Goal: Feedback & Contribution: Contribute content

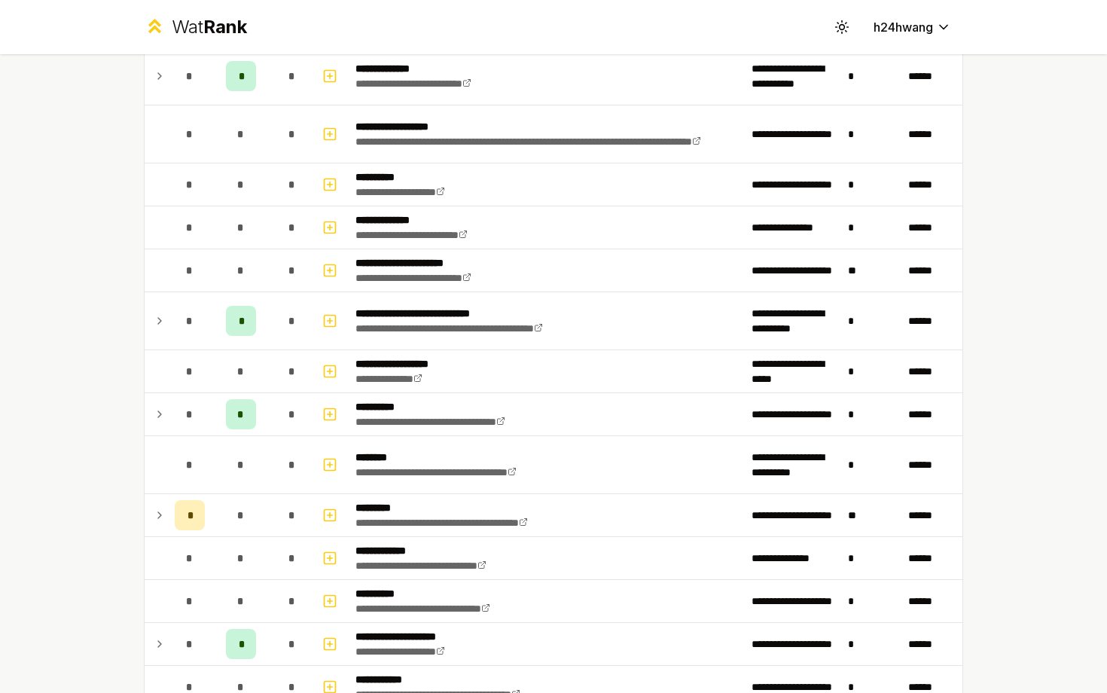
scroll to position [1681, 0]
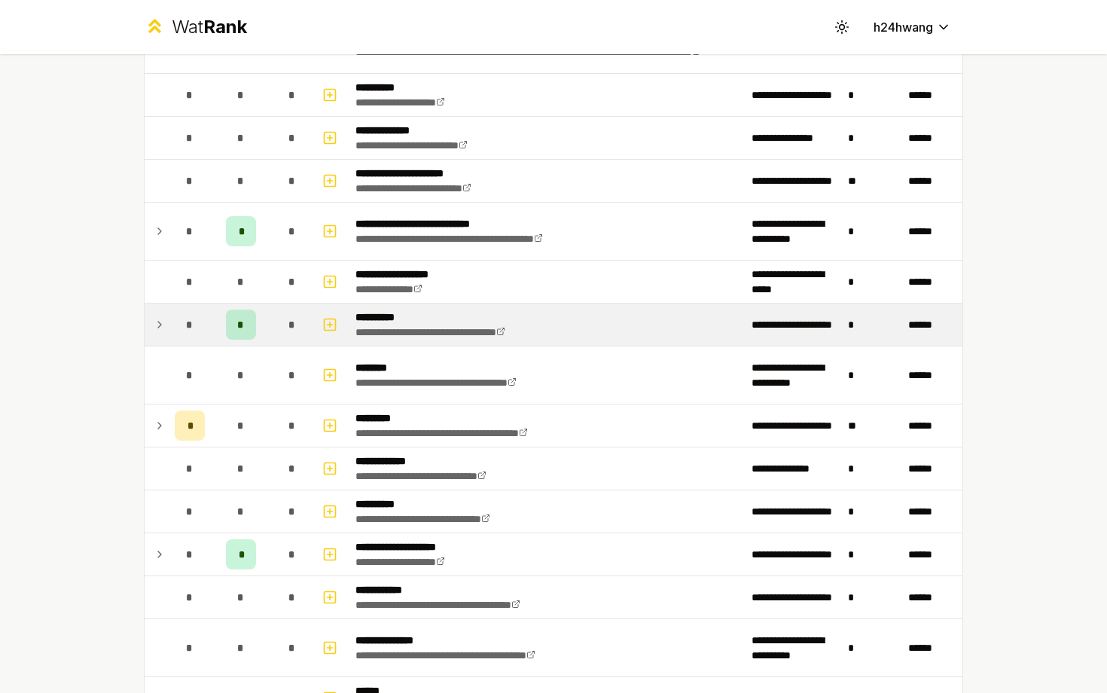
click at [245, 322] on div "*" at bounding box center [241, 325] width 30 height 30
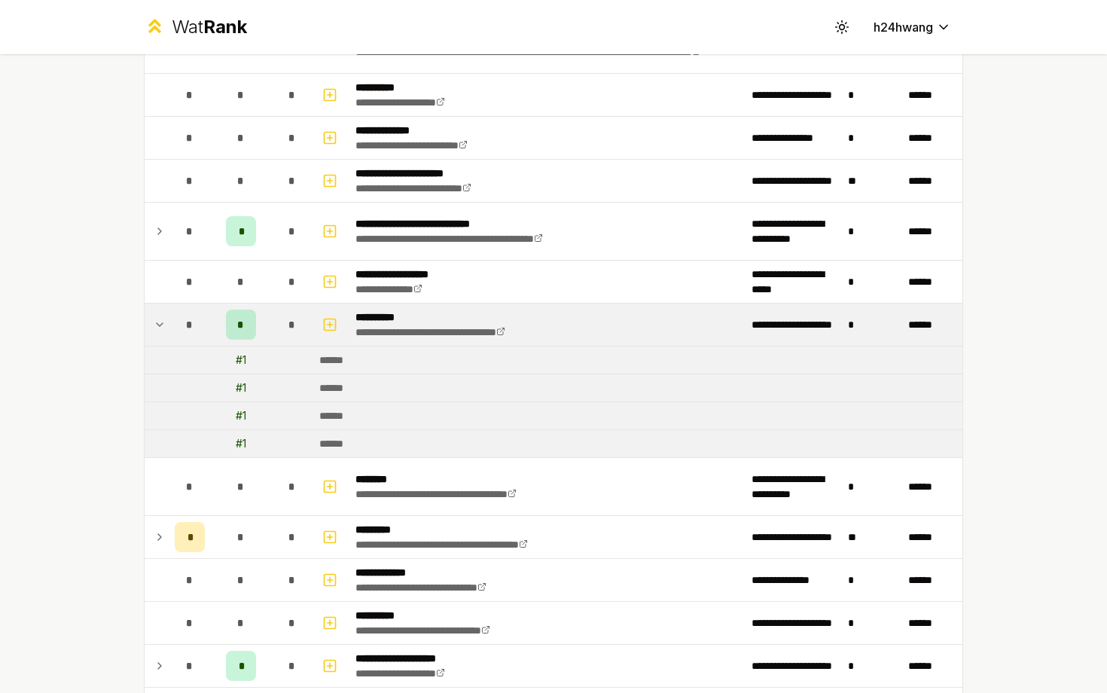
click at [245, 322] on div "*" at bounding box center [241, 325] width 30 height 30
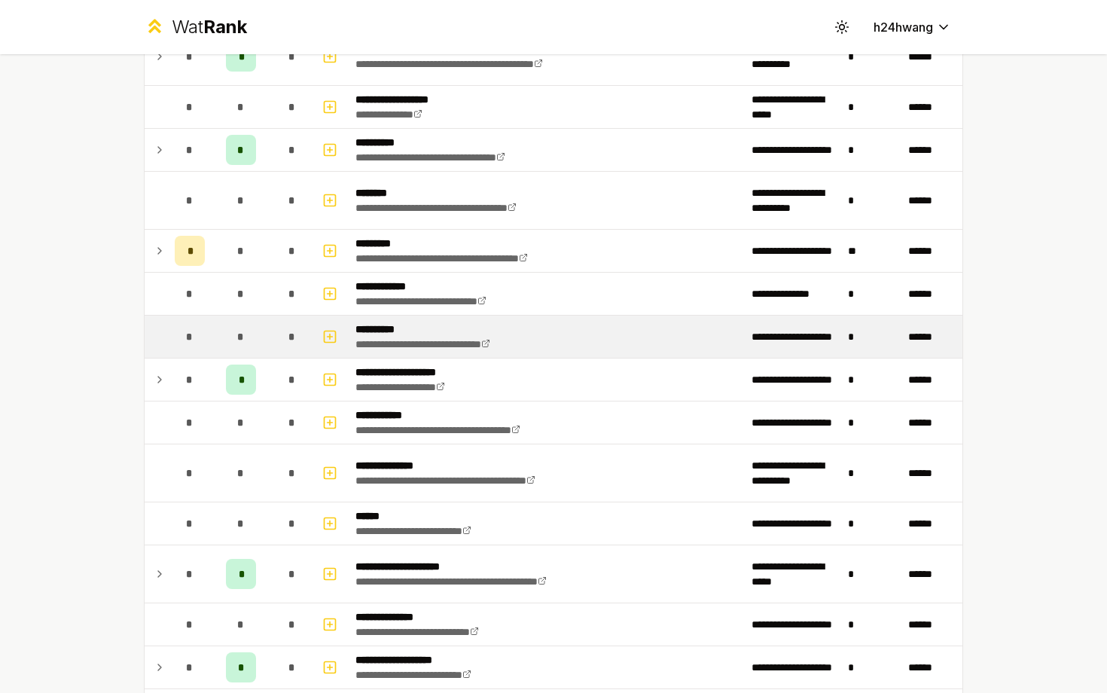
scroll to position [1934, 0]
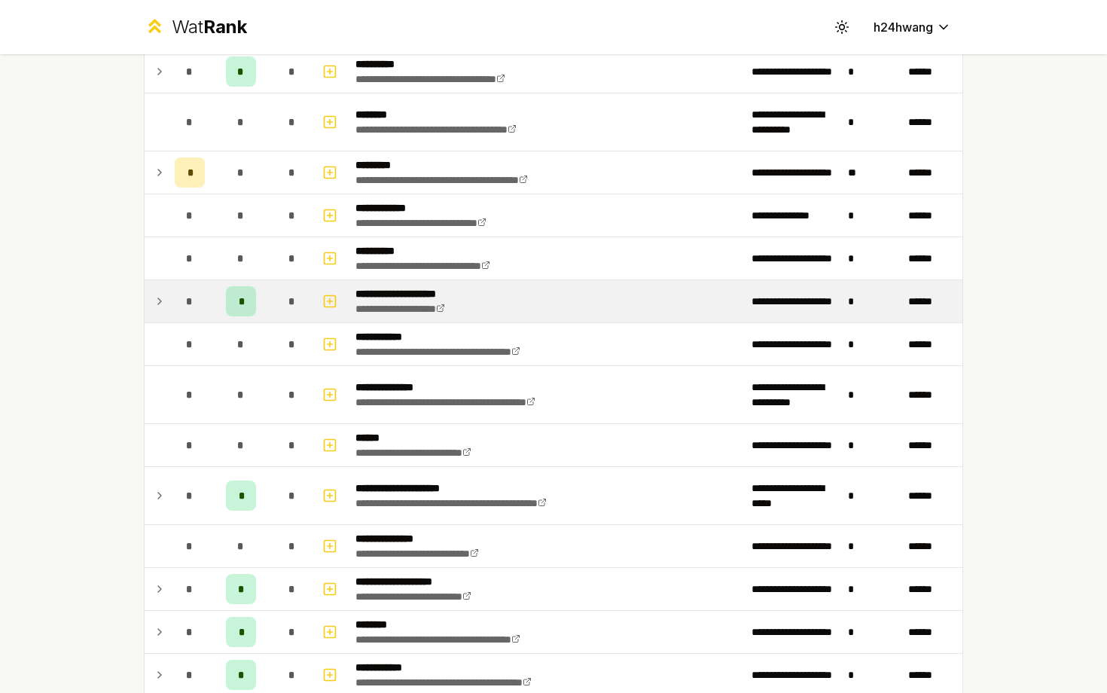
click at [168, 298] on td at bounding box center [157, 301] width 24 height 42
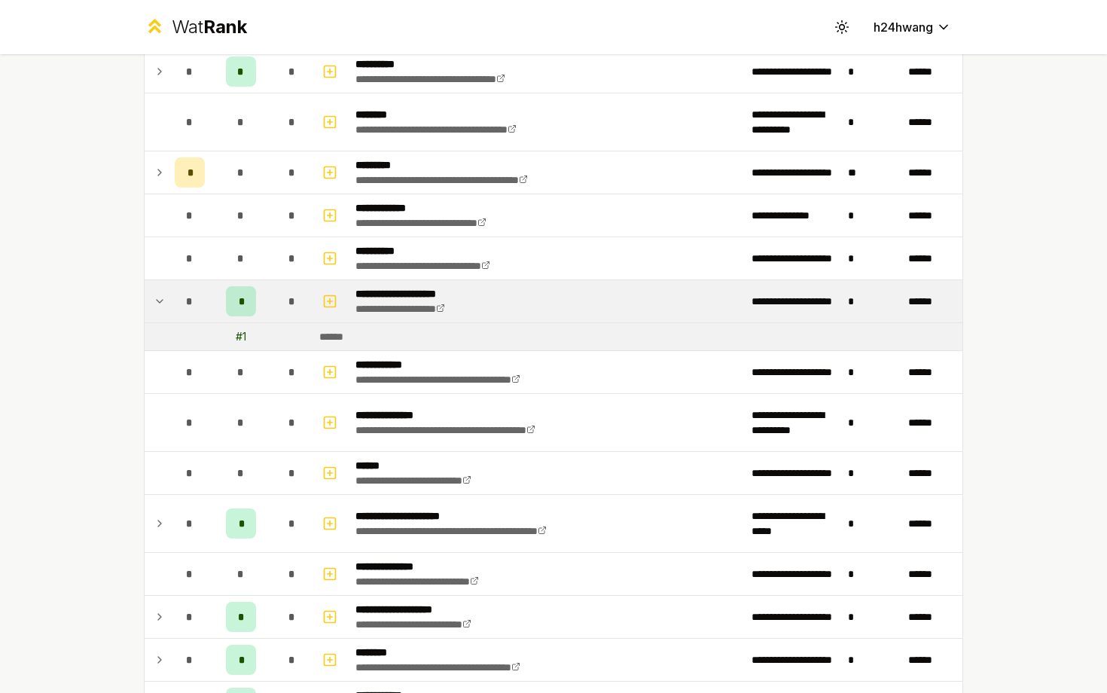
click at [168, 298] on td at bounding box center [157, 301] width 24 height 42
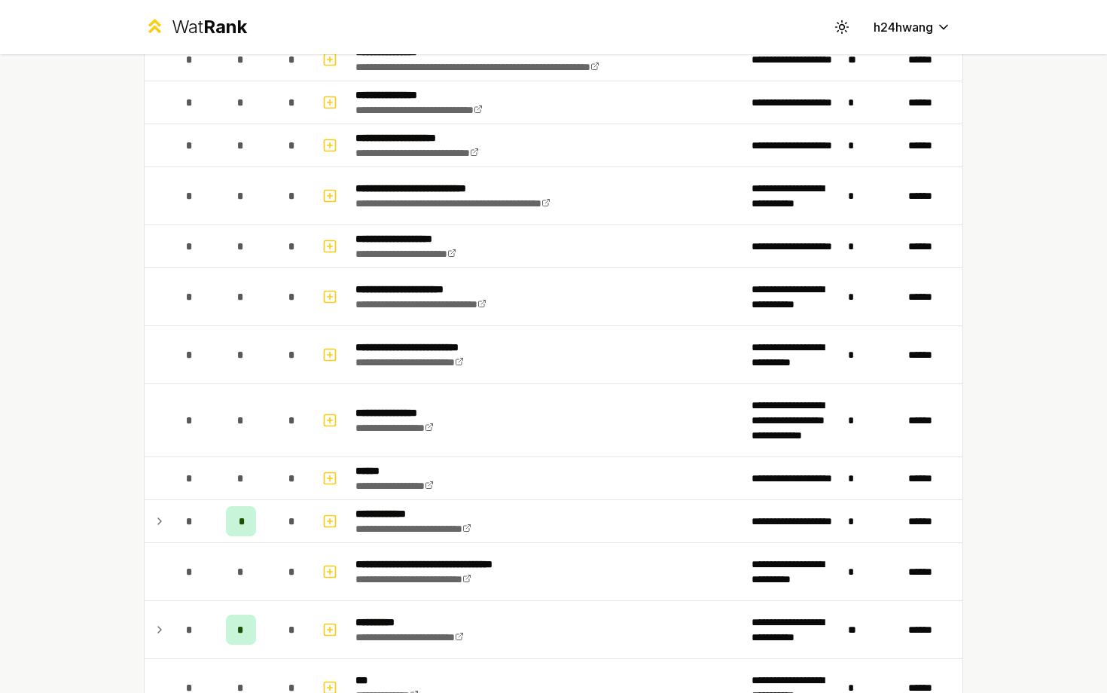
scroll to position [226, 0]
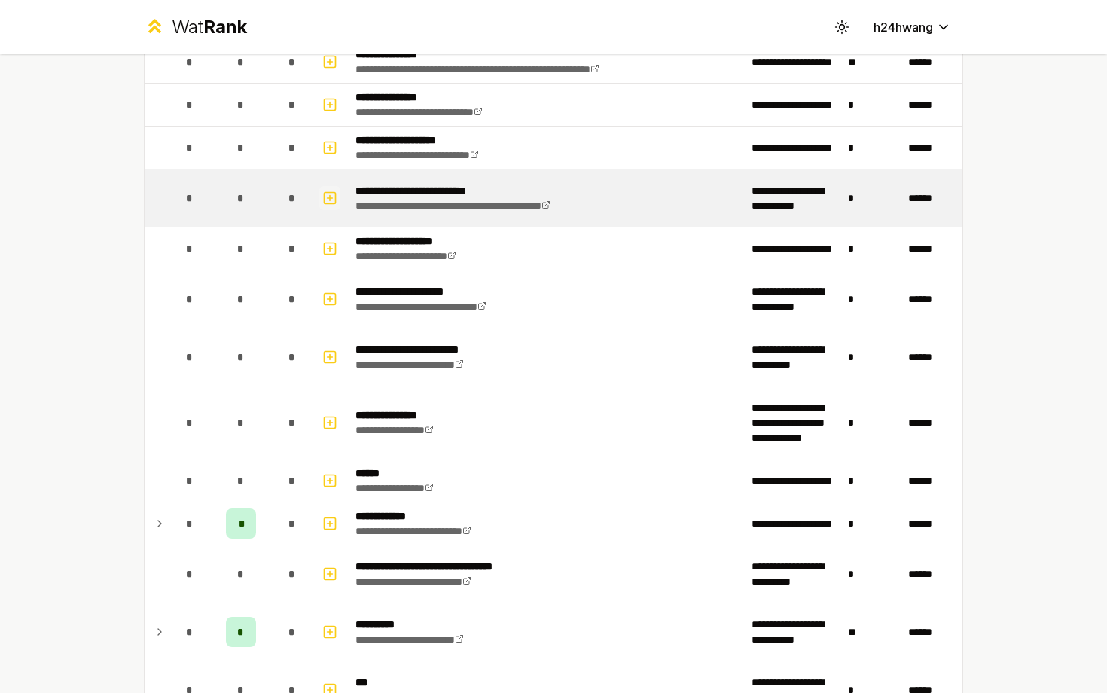
click at [330, 196] on icon "button" at bounding box center [330, 197] width 0 height 5
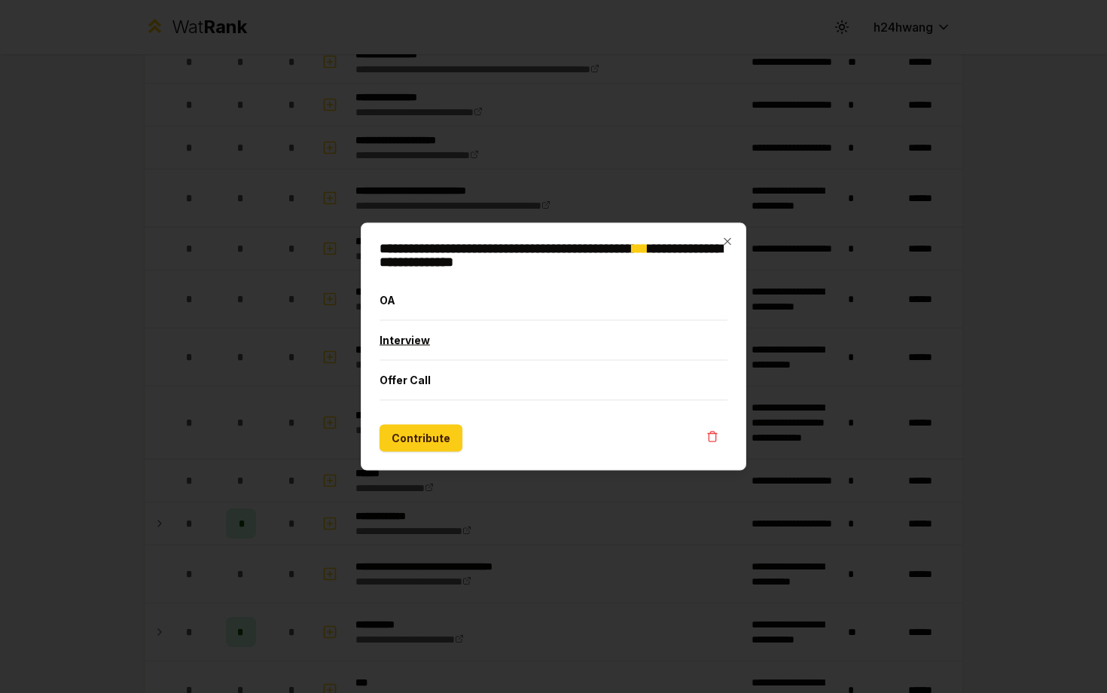
click at [437, 339] on button "Interview" at bounding box center [554, 340] width 348 height 39
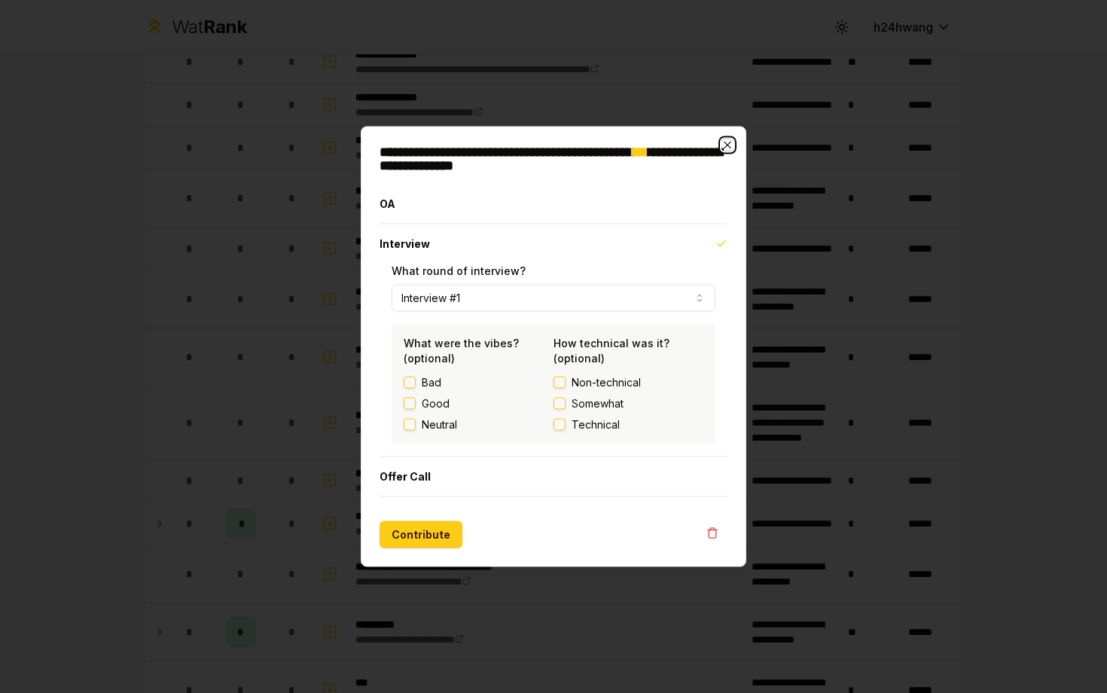
click at [729, 146] on icon "button" at bounding box center [728, 145] width 12 height 12
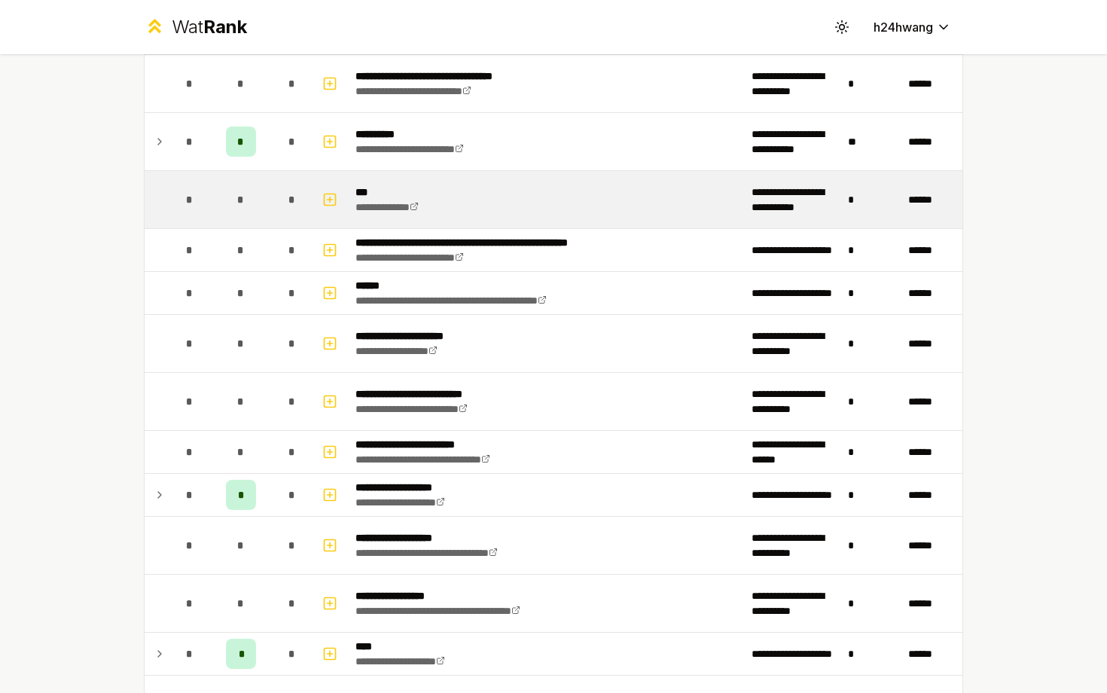
scroll to position [729, 0]
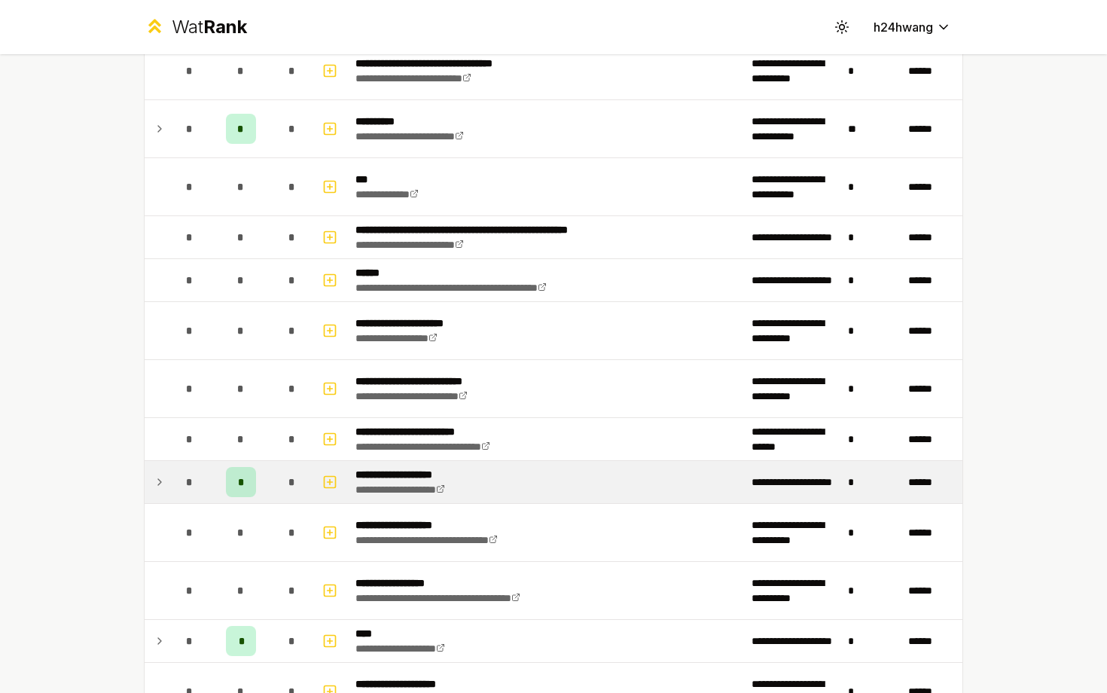
click at [272, 486] on td "*" at bounding box center [292, 482] width 42 height 42
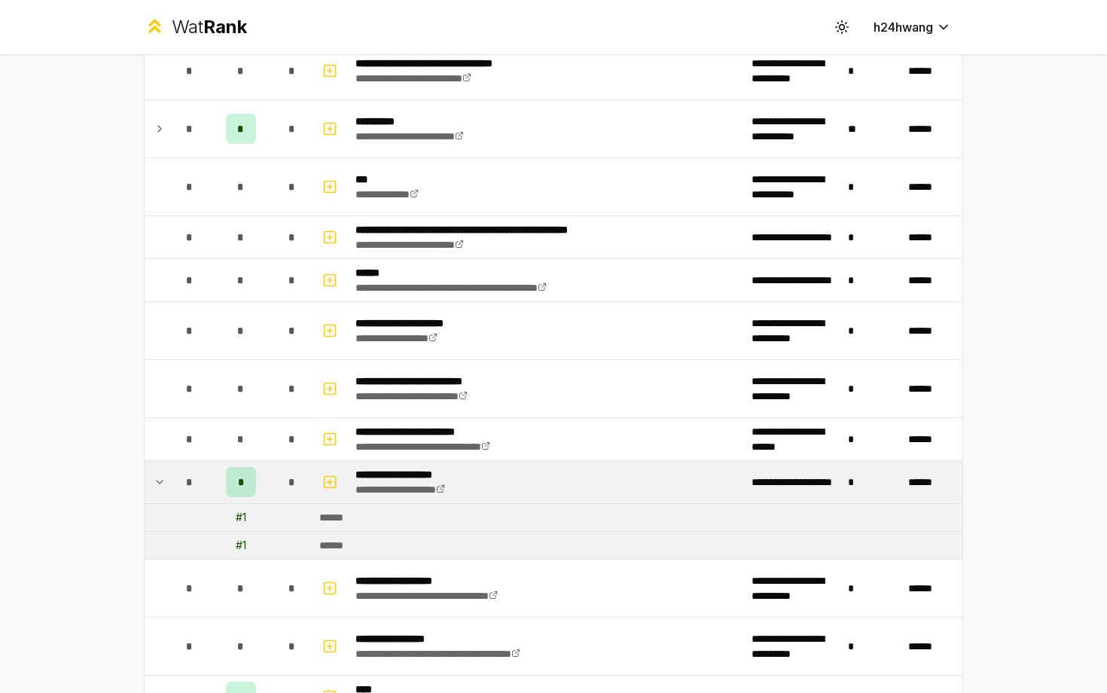
click at [243, 484] on span "*" at bounding box center [241, 482] width 7 height 15
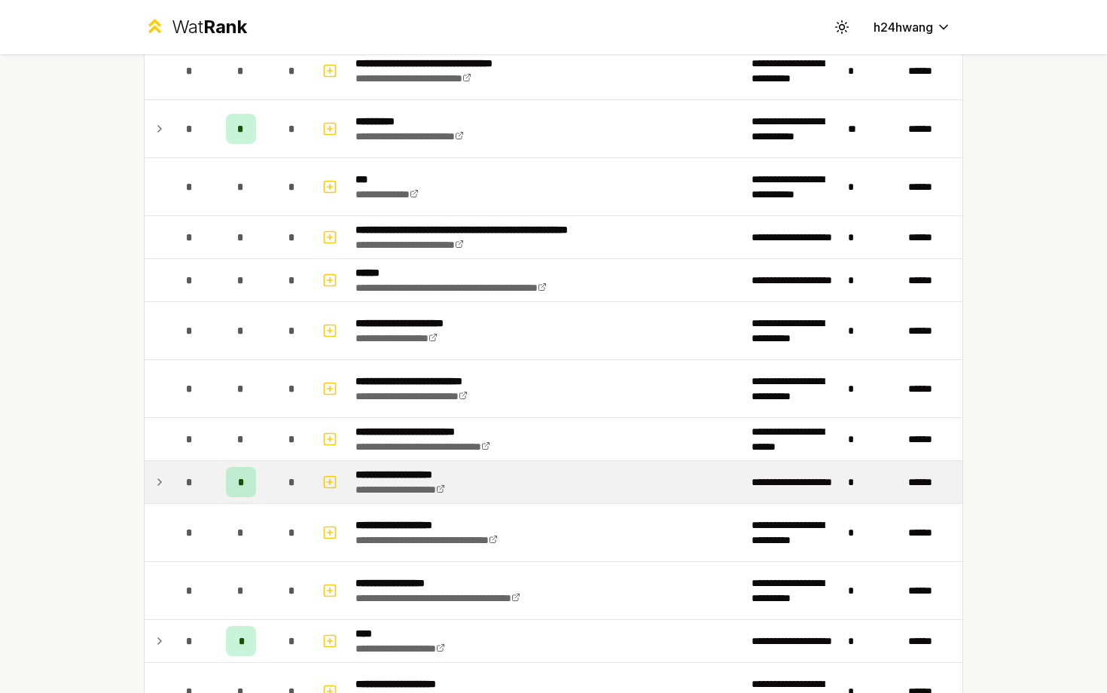
click at [243, 484] on span "*" at bounding box center [241, 482] width 7 height 15
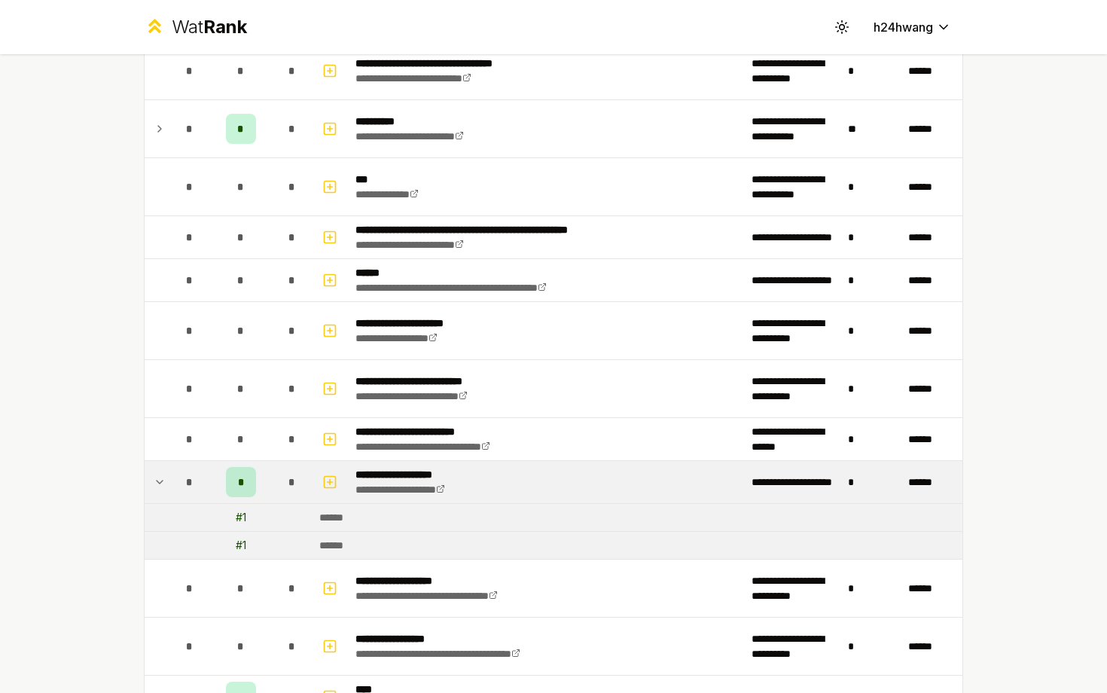
click at [243, 523] on div "# 1" at bounding box center [241, 517] width 11 height 15
click at [243, 539] on div "# 1" at bounding box center [241, 545] width 11 height 15
click at [328, 482] on icon "button" at bounding box center [330, 482] width 5 height 0
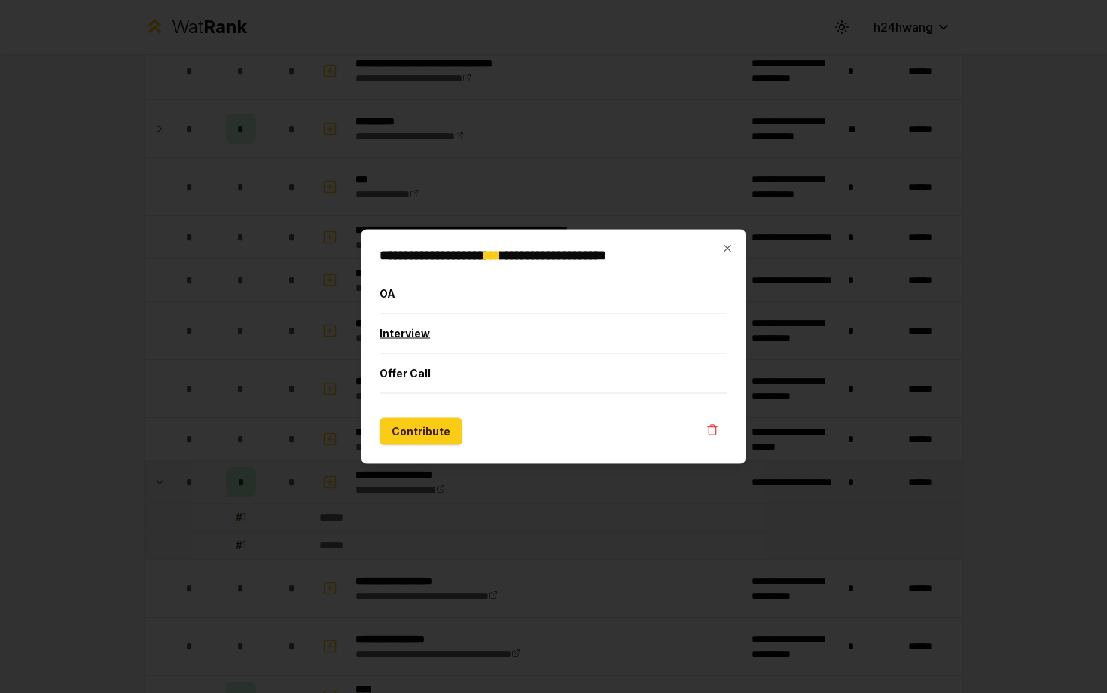
click at [438, 338] on button "Interview" at bounding box center [554, 333] width 348 height 39
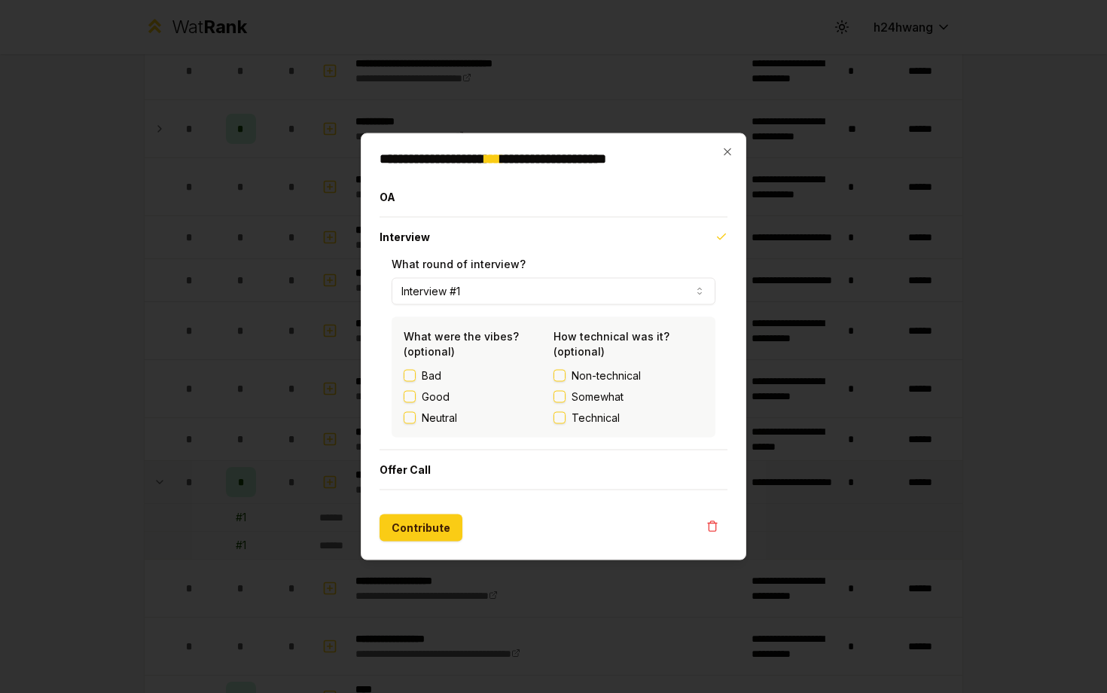
click at [603, 415] on span "Technical" at bounding box center [596, 418] width 48 height 15
click at [566, 415] on button "Technical" at bounding box center [560, 418] width 12 height 12
click at [441, 395] on label "Good" at bounding box center [436, 396] width 28 height 15
click at [416, 395] on button "Good" at bounding box center [410, 397] width 12 height 12
click at [431, 533] on button "Contribute" at bounding box center [421, 527] width 83 height 27
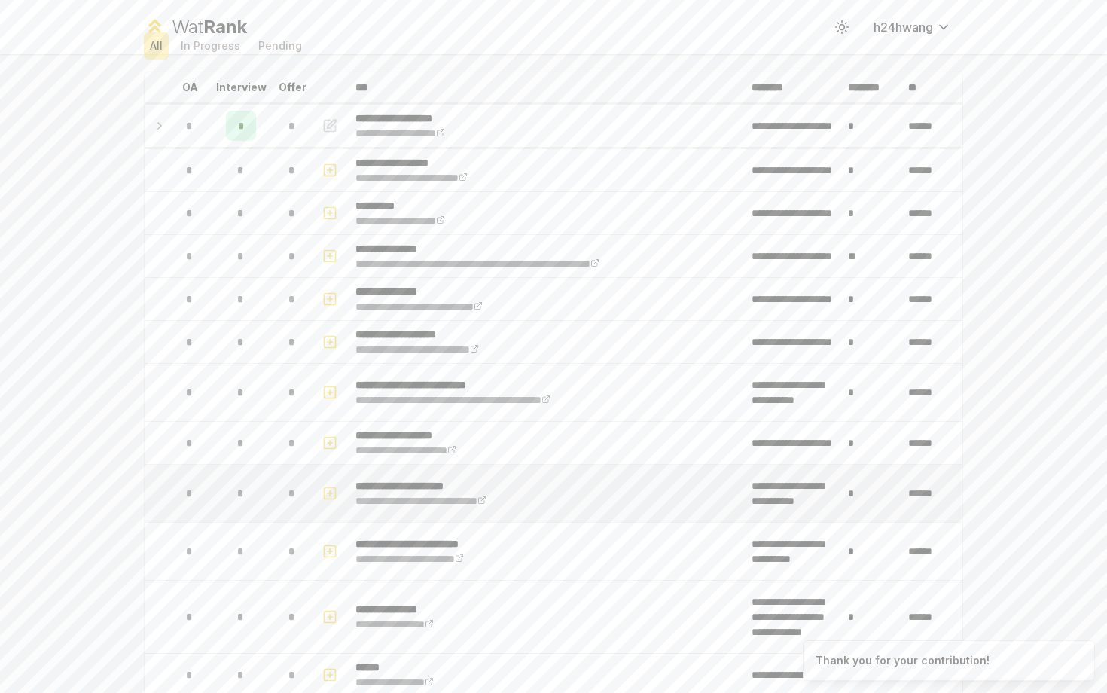
scroll to position [71, 0]
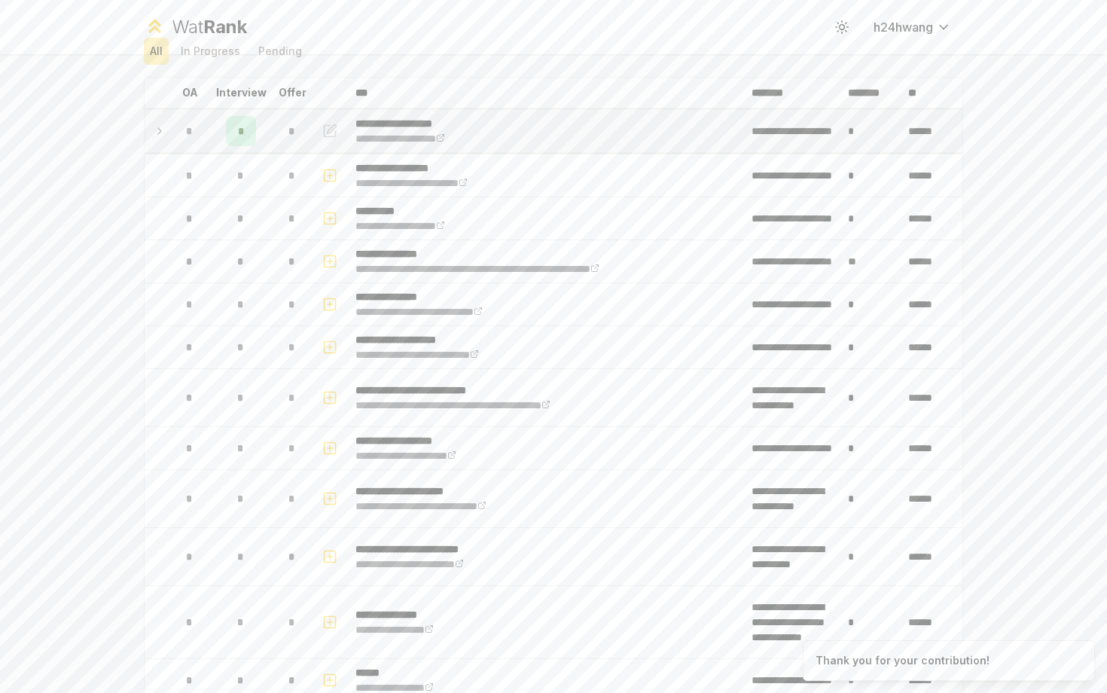
click at [169, 126] on td "*" at bounding box center [190, 131] width 42 height 42
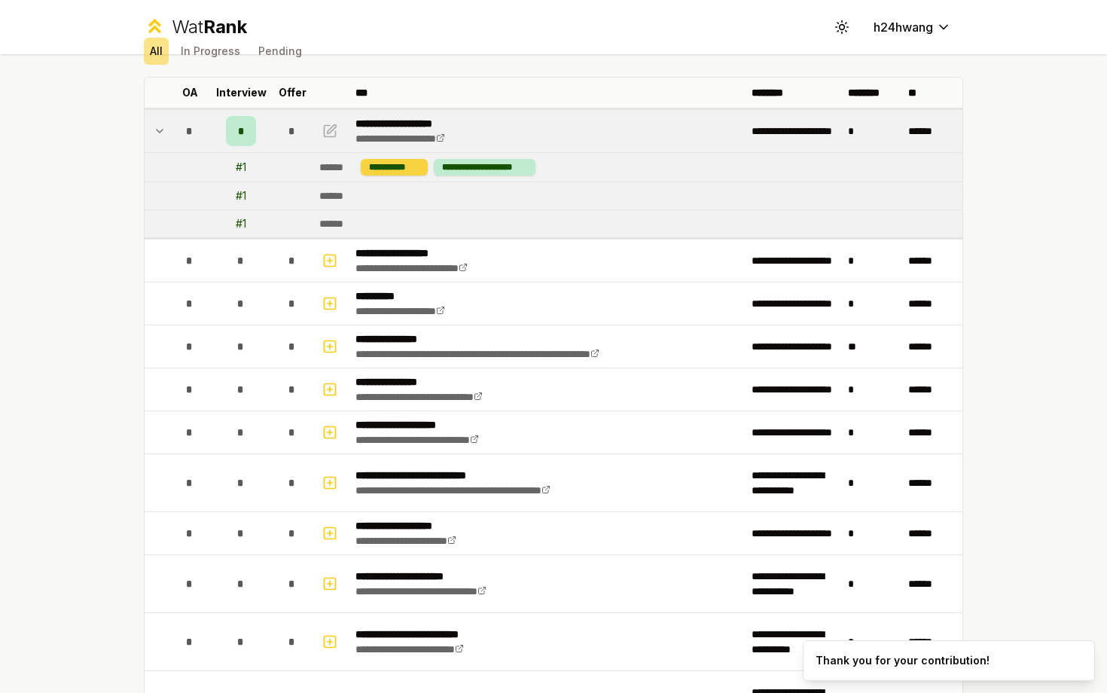
drag, startPoint x: 389, startPoint y: 169, endPoint x: 404, endPoint y: 169, distance: 14.3
click at [398, 169] on div "**********" at bounding box center [394, 167] width 67 height 17
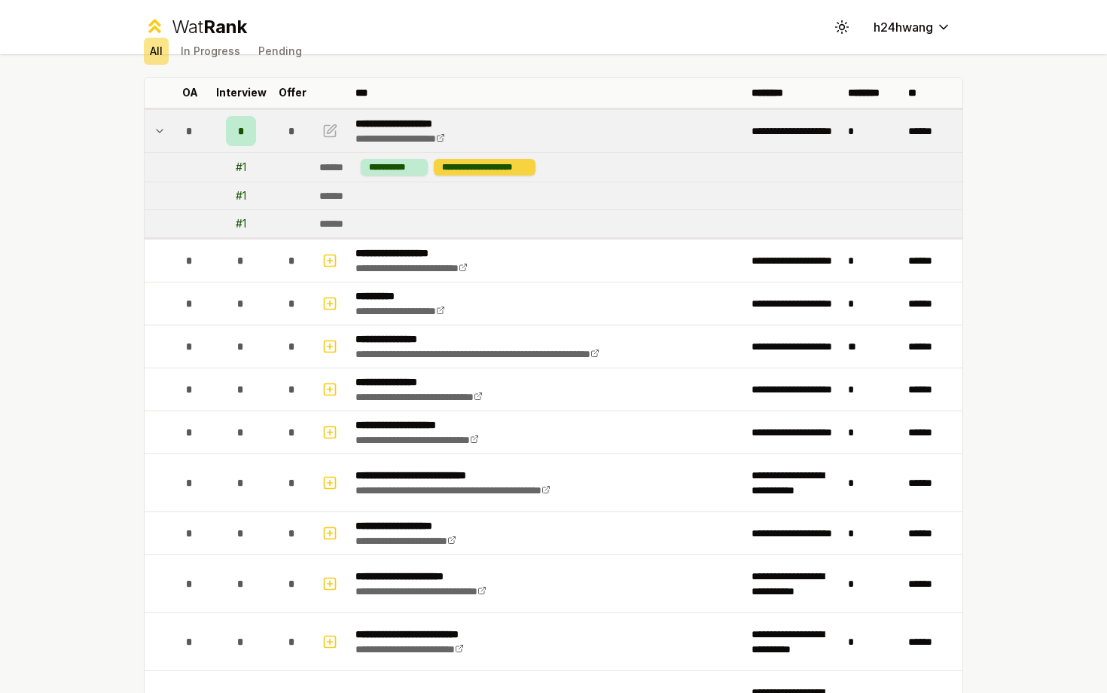
click at [471, 173] on div "**********" at bounding box center [485, 167] width 102 height 17
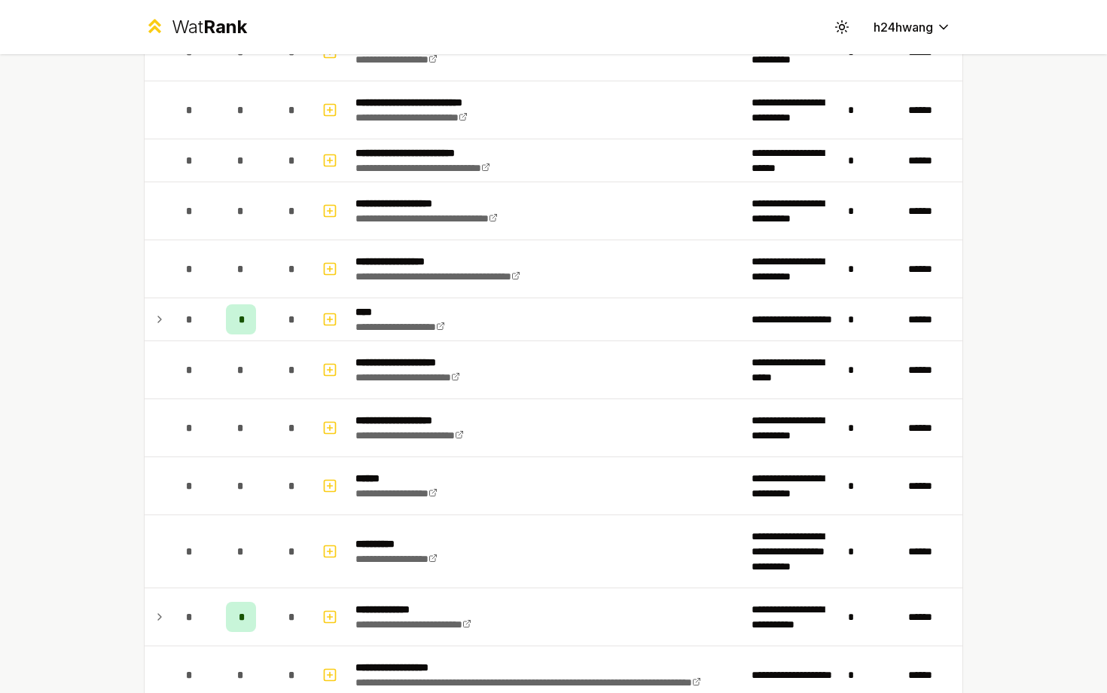
scroll to position [1168, 0]
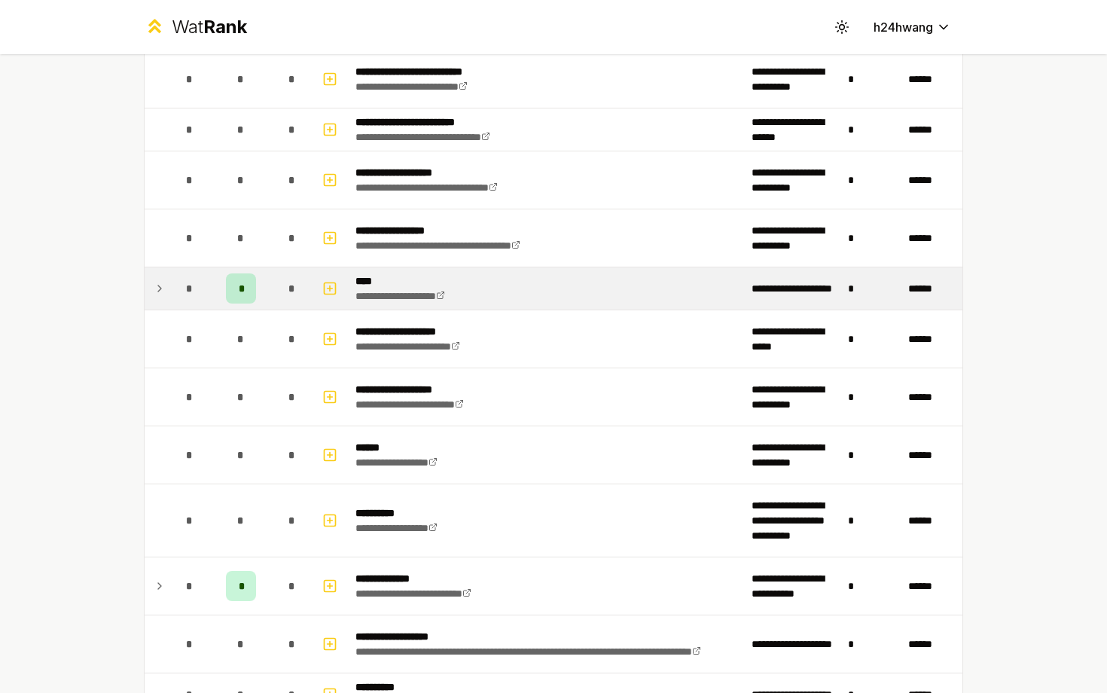
click at [161, 284] on icon at bounding box center [160, 288] width 12 height 18
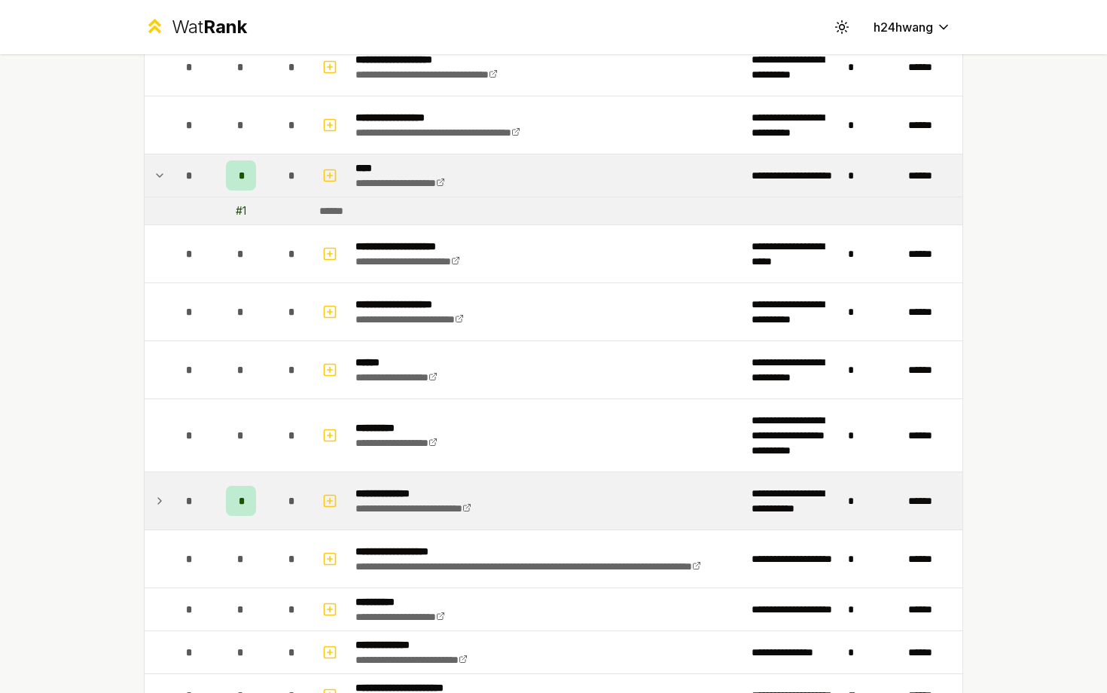
click at [162, 490] on td at bounding box center [157, 500] width 24 height 57
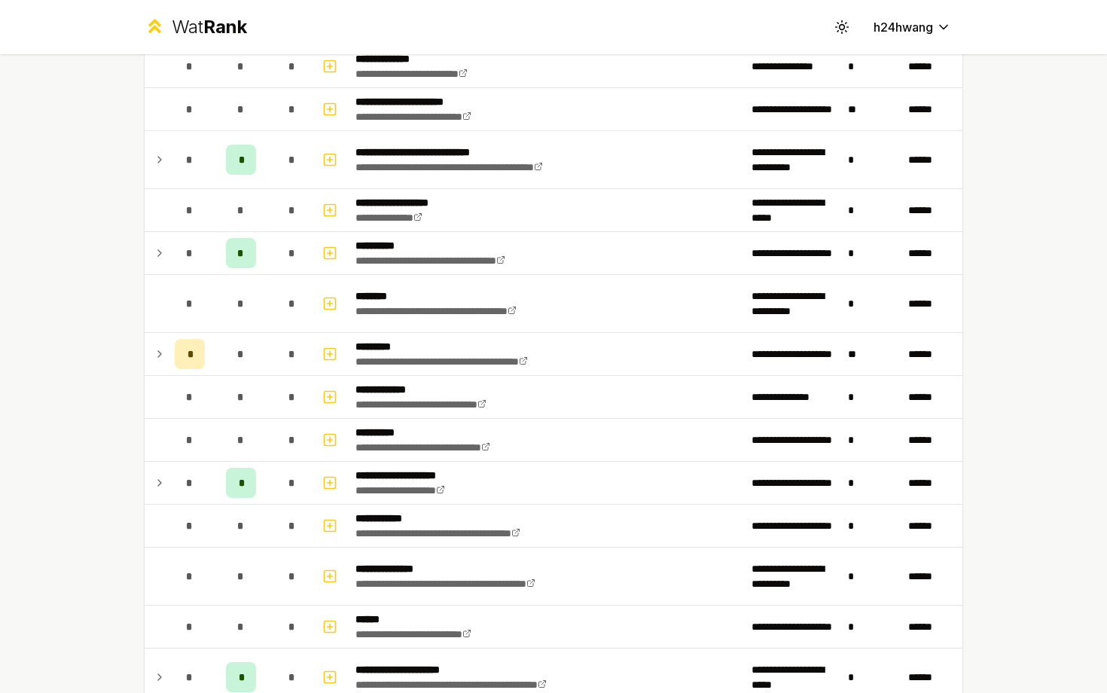
scroll to position [2025, 0]
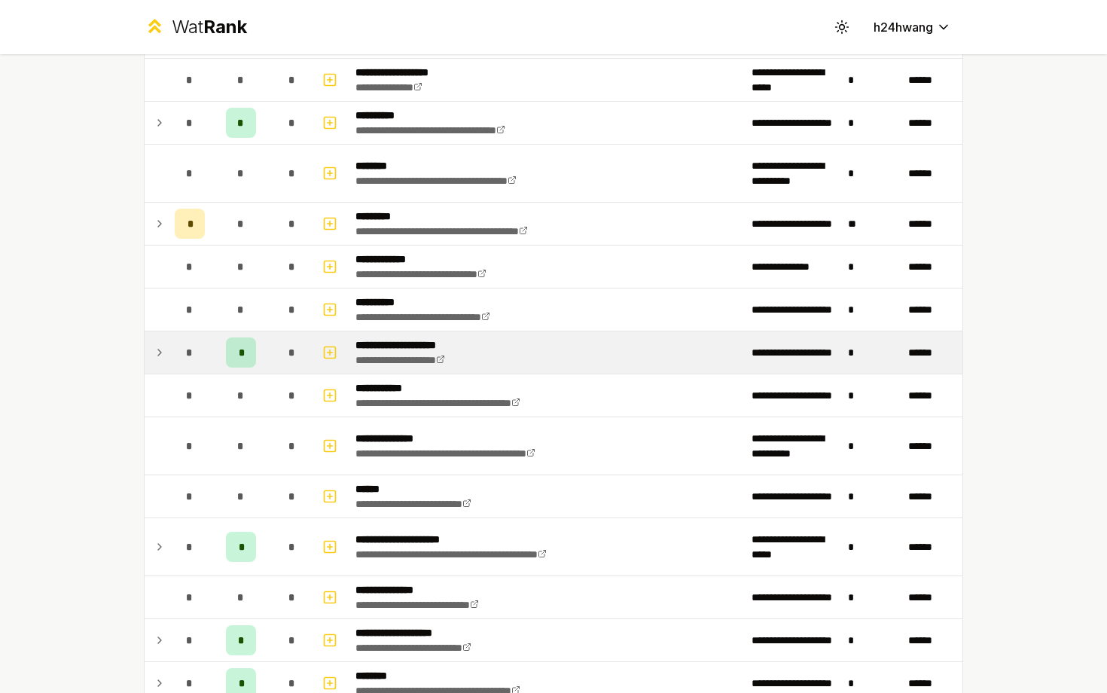
click at [166, 357] on td at bounding box center [157, 352] width 24 height 42
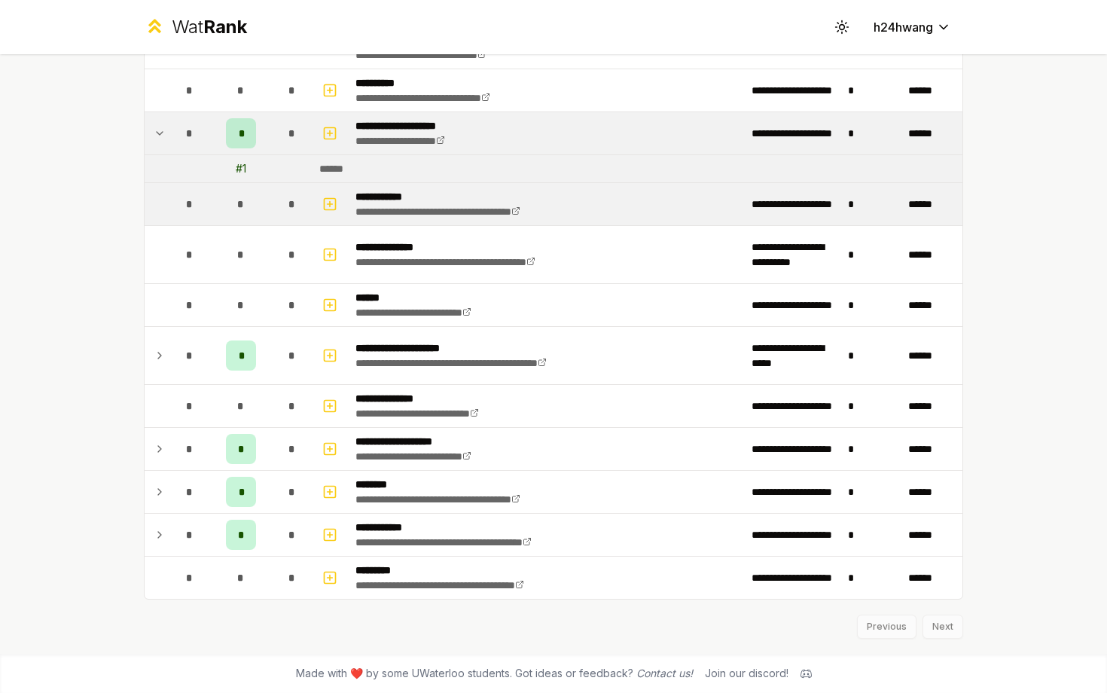
scroll to position [2242, 0]
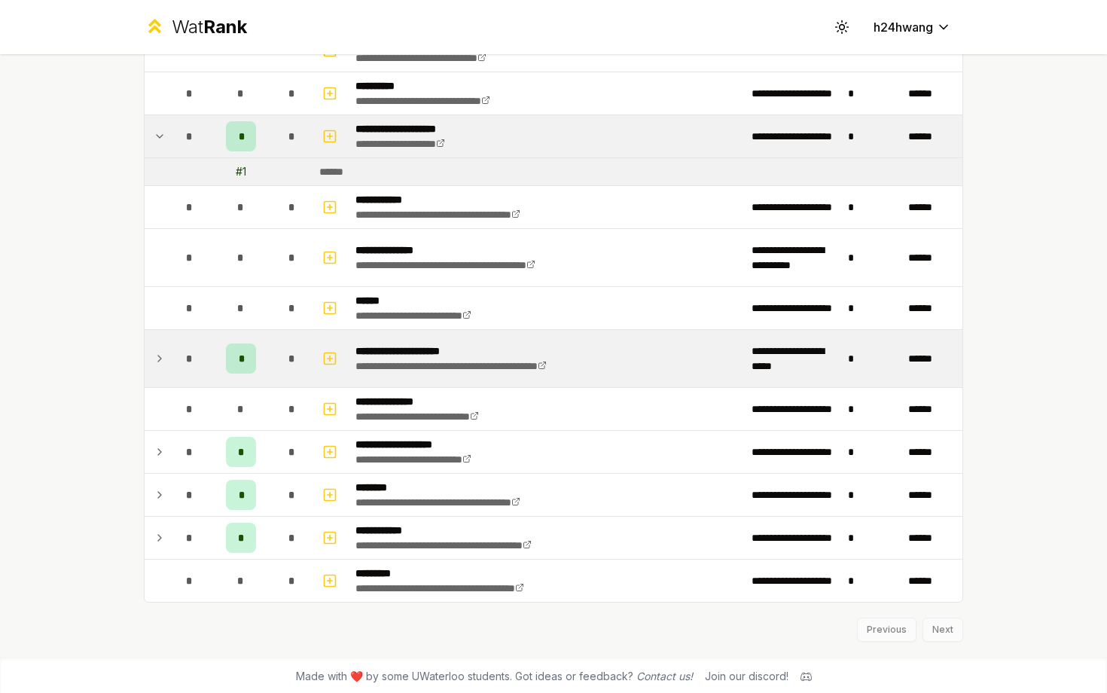
click at [163, 364] on icon at bounding box center [160, 358] width 12 height 18
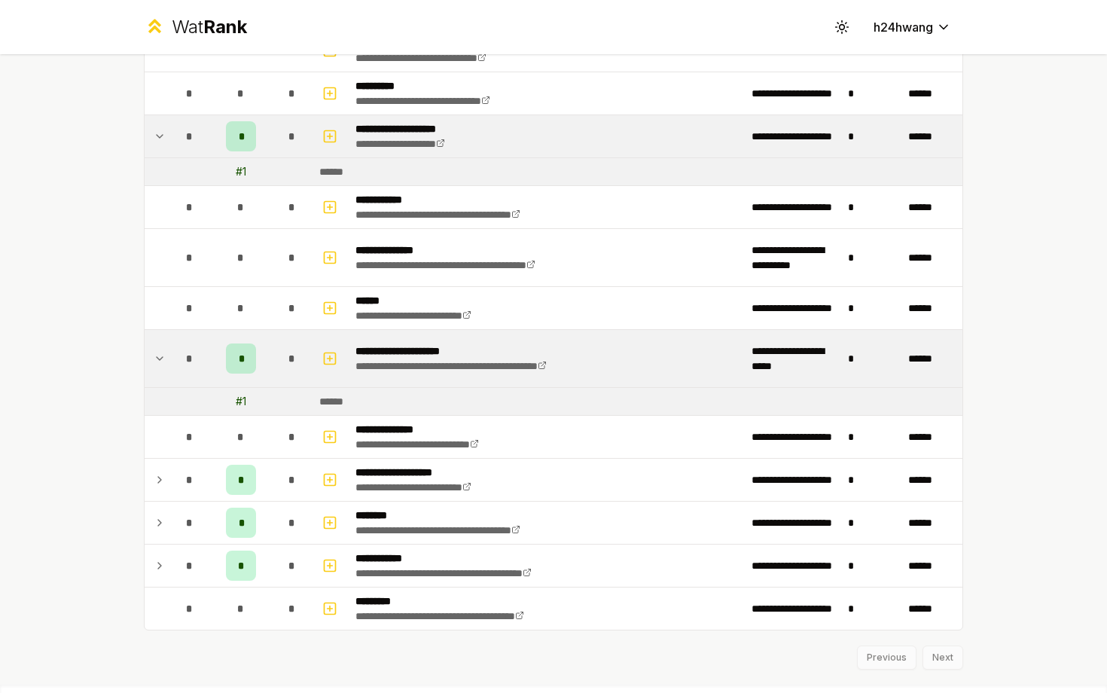
scroll to position [2272, 0]
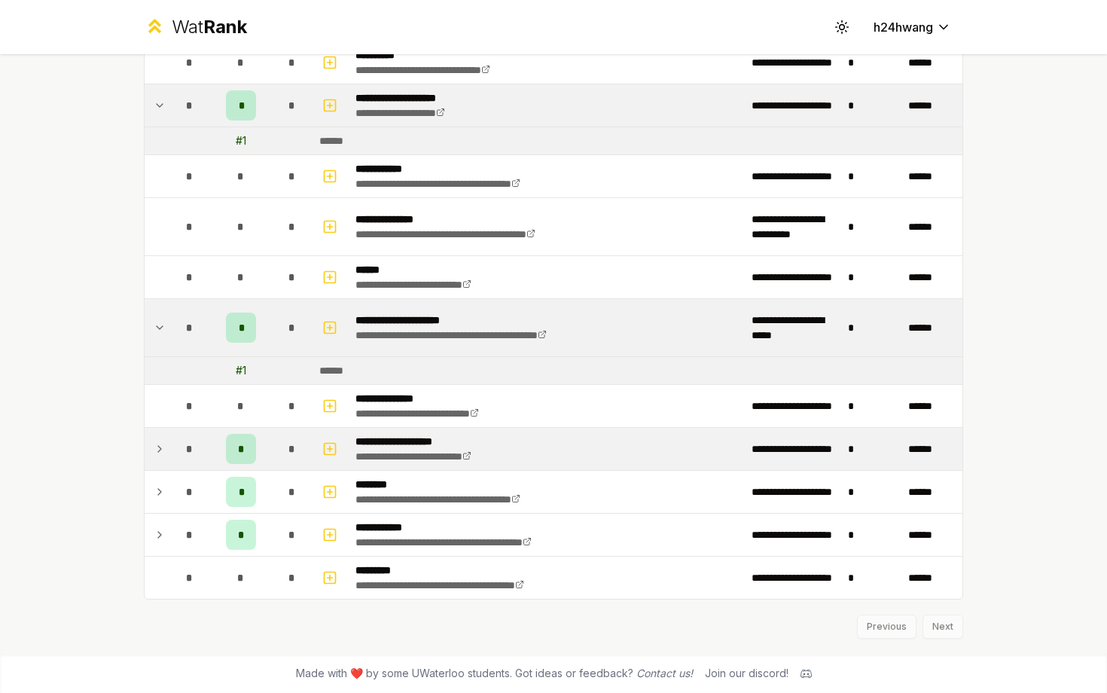
click at [162, 450] on icon at bounding box center [160, 449] width 12 height 18
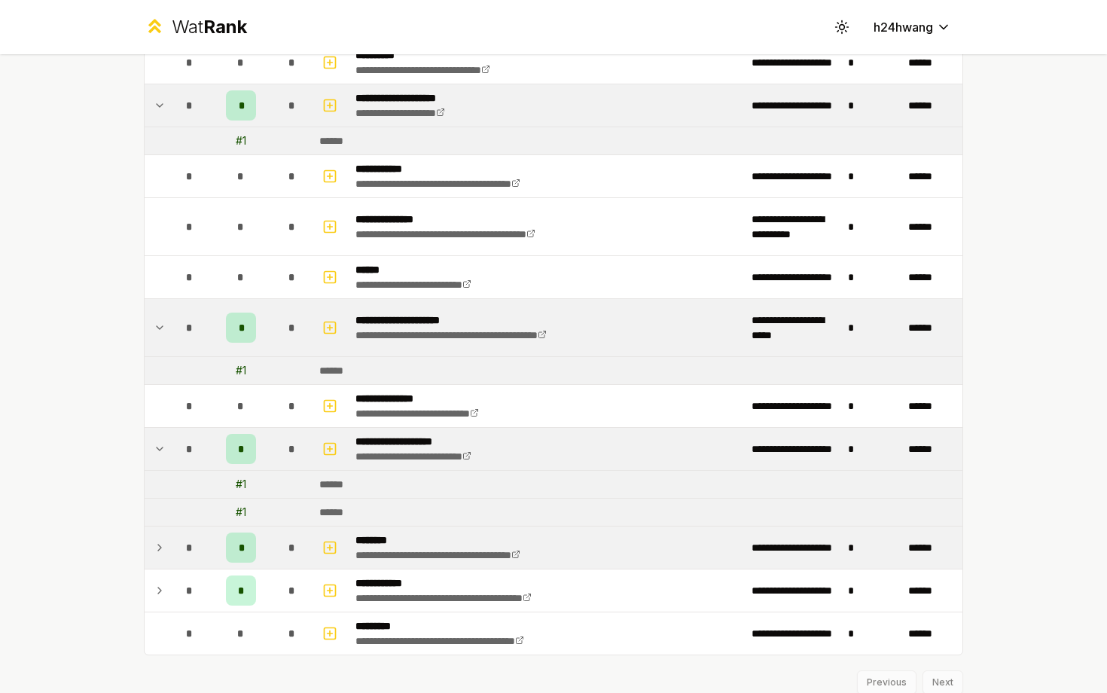
click at [157, 545] on icon at bounding box center [160, 548] width 12 height 18
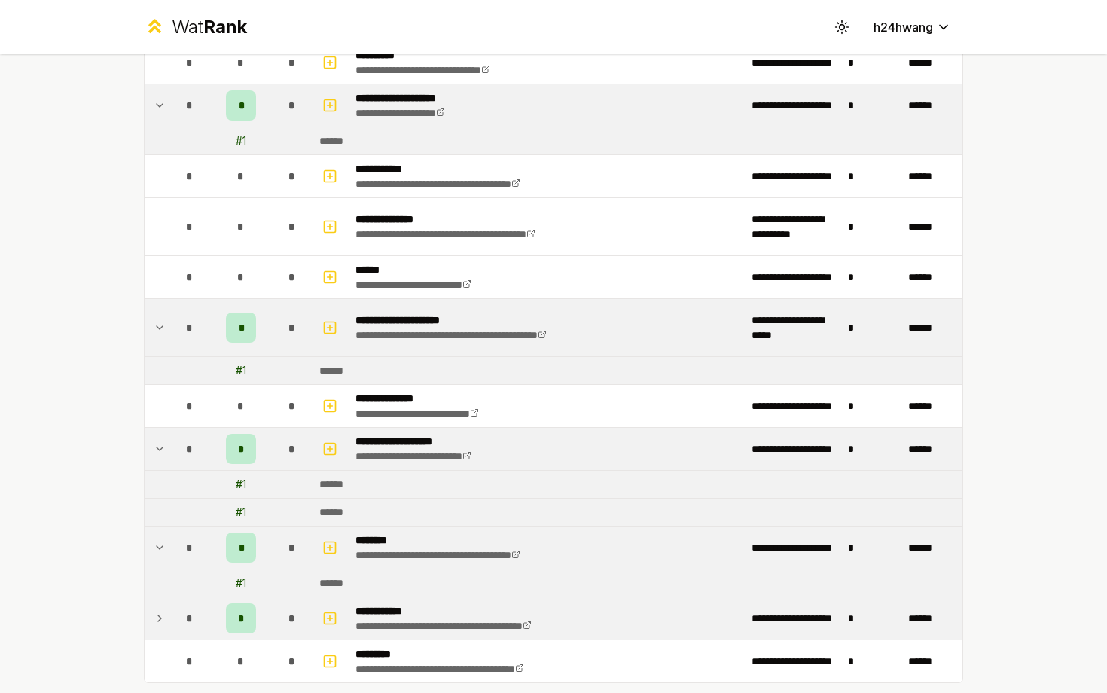
click at [158, 615] on icon at bounding box center [159, 618] width 3 height 6
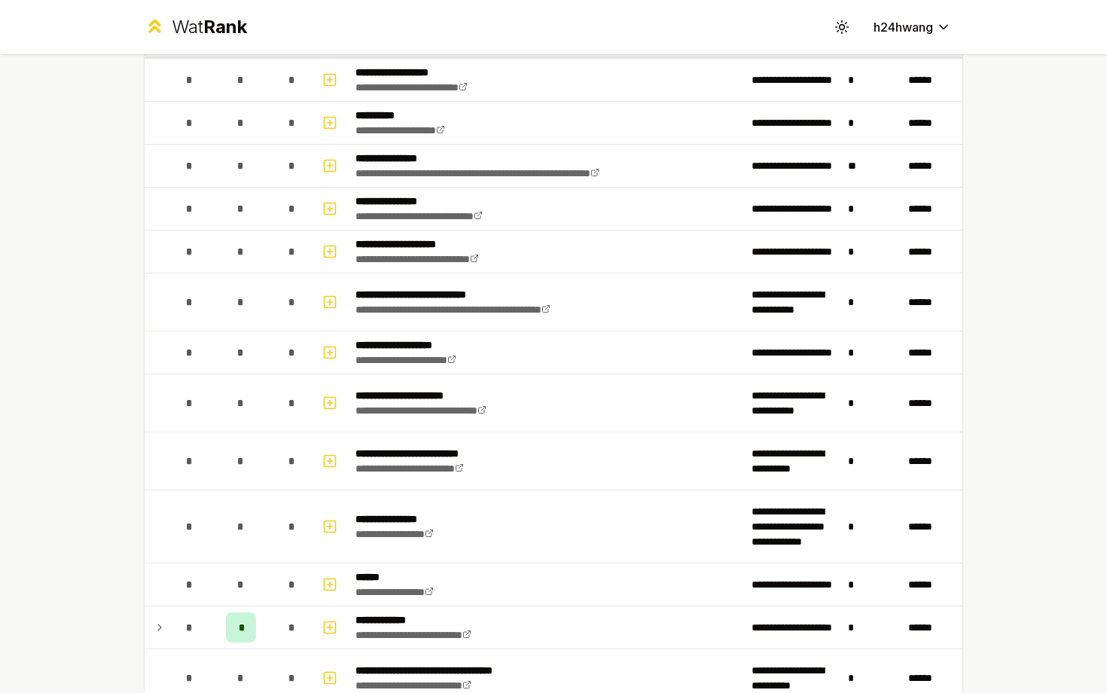
scroll to position [0, 0]
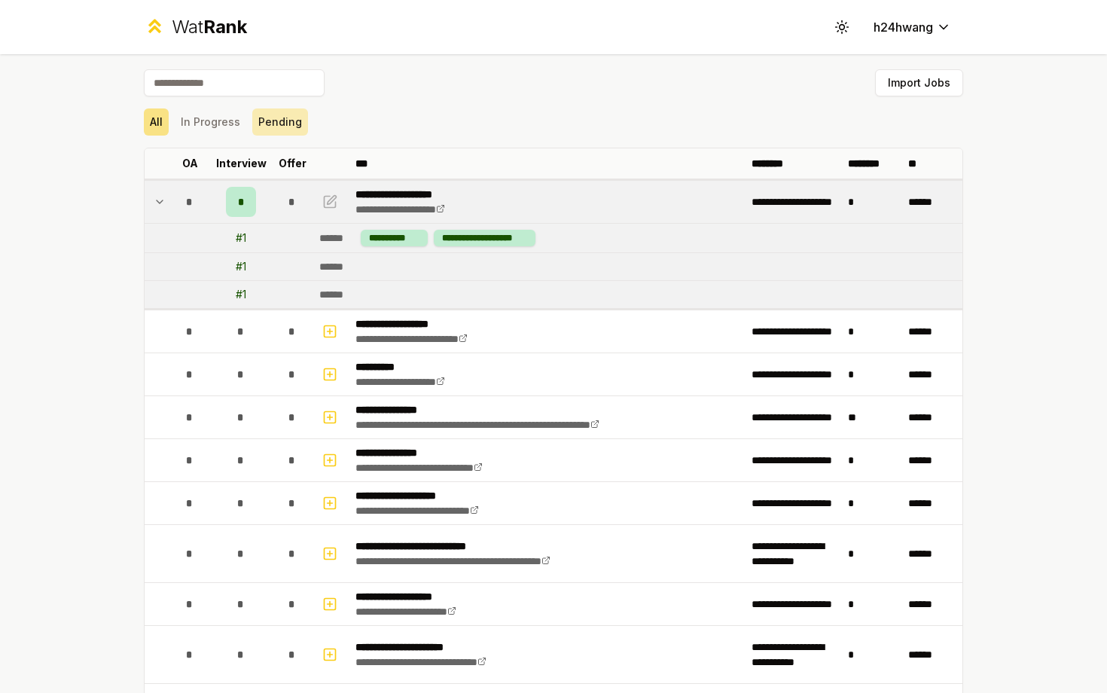
click at [284, 123] on button "Pending" at bounding box center [280, 121] width 56 height 27
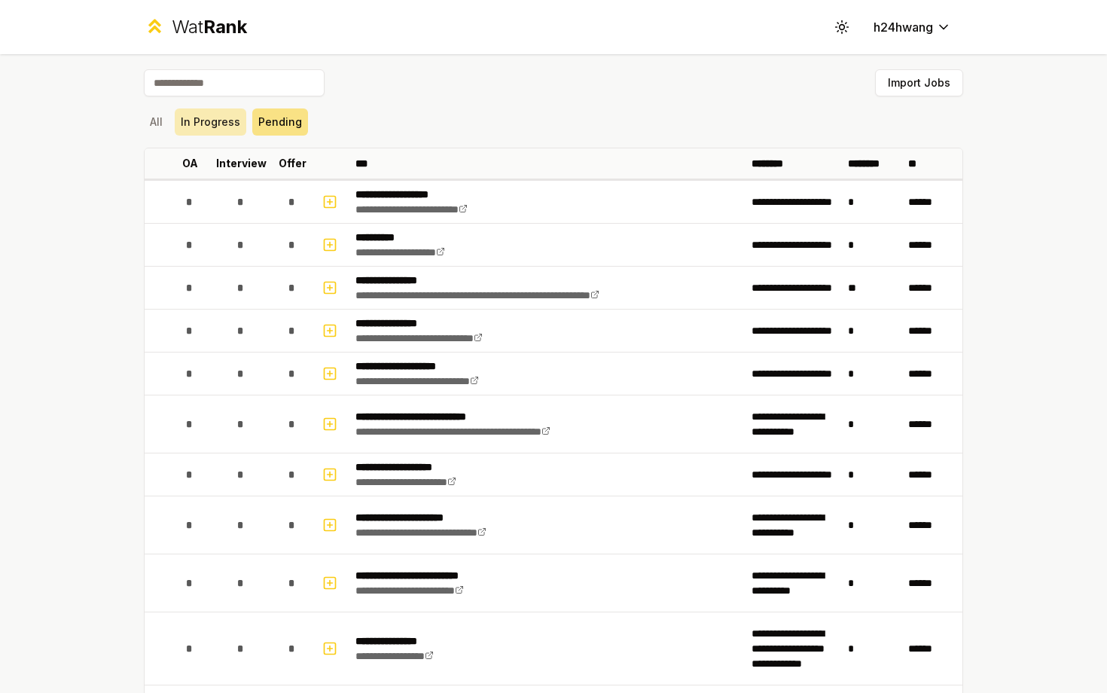
click at [210, 124] on button "In Progress" at bounding box center [211, 121] width 72 height 27
